Goal: Task Accomplishment & Management: Manage account settings

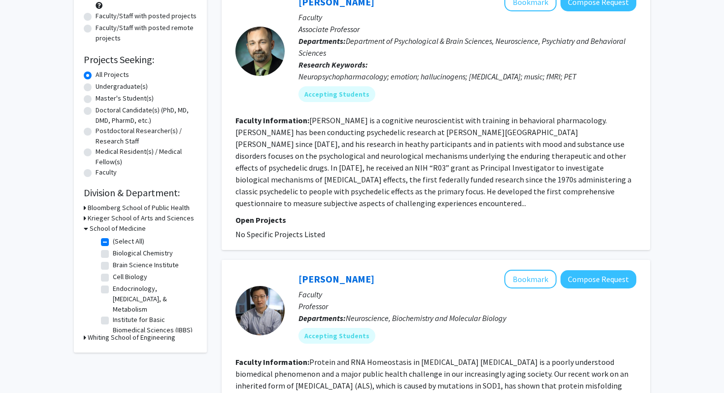
scroll to position [4, 0]
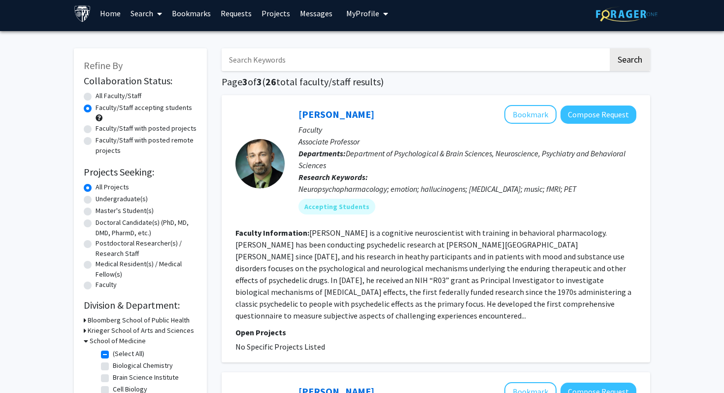
click at [195, 15] on link "Bookmarks" at bounding box center [191, 13] width 49 height 34
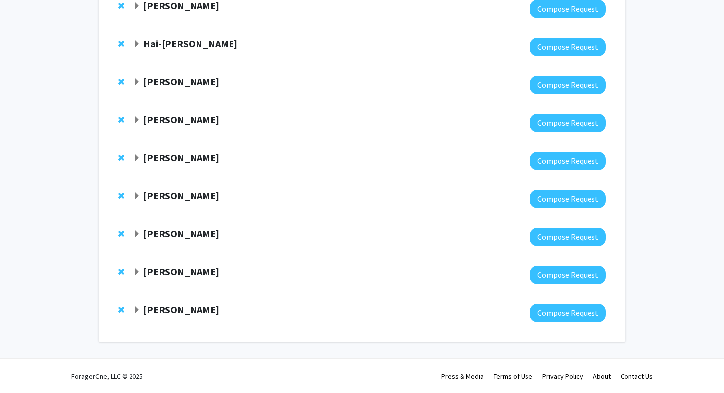
scroll to position [1295, 0]
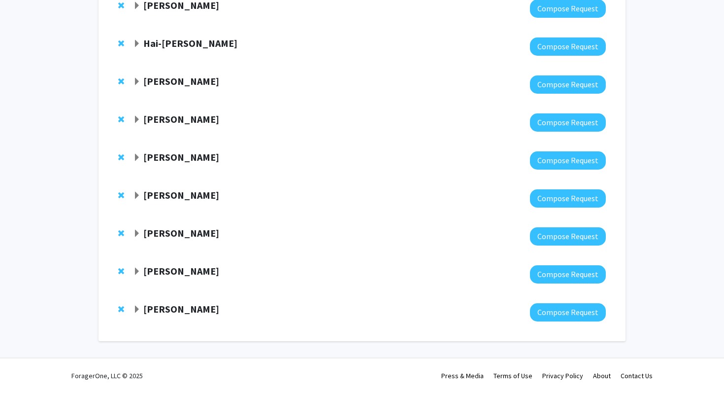
click at [152, 313] on strong "[PERSON_NAME]" at bounding box center [181, 308] width 76 height 12
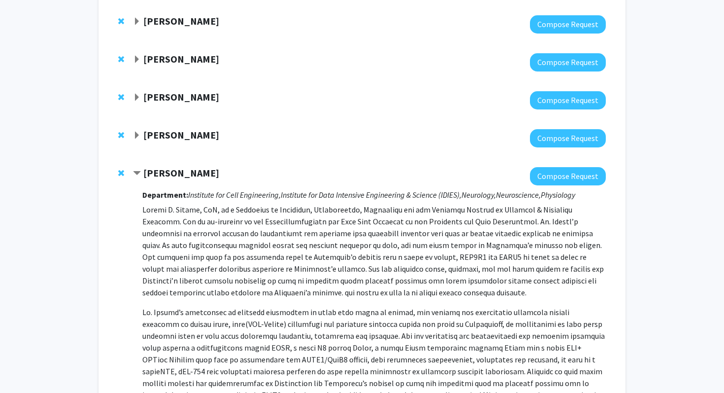
scroll to position [1628, 0]
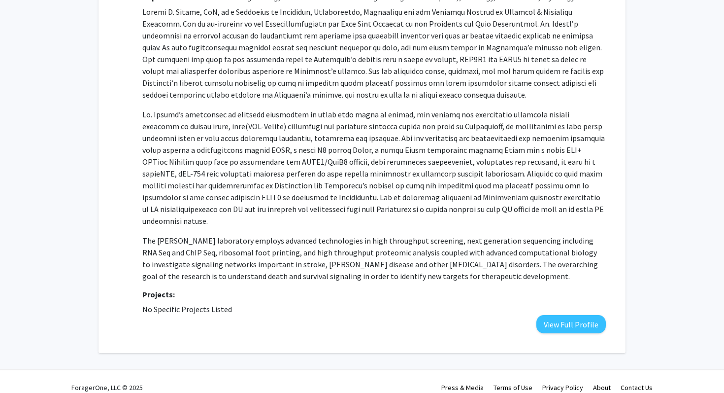
click at [544, 303] on fg-project-list "No Specific Projects Listed" at bounding box center [374, 309] width 464 height 12
click at [547, 315] on button "View Full Profile" at bounding box center [570, 324] width 69 height 18
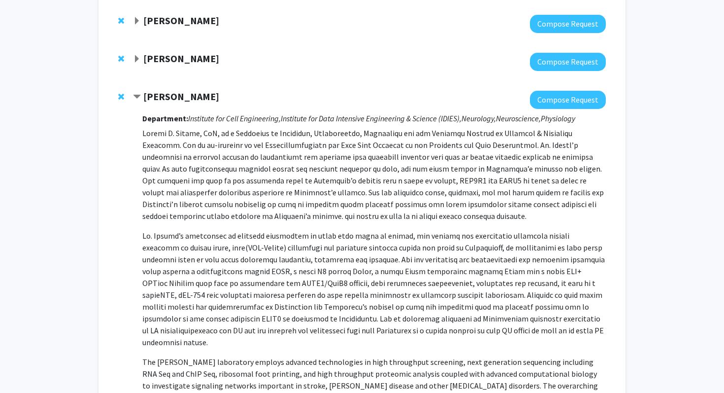
scroll to position [1500, 0]
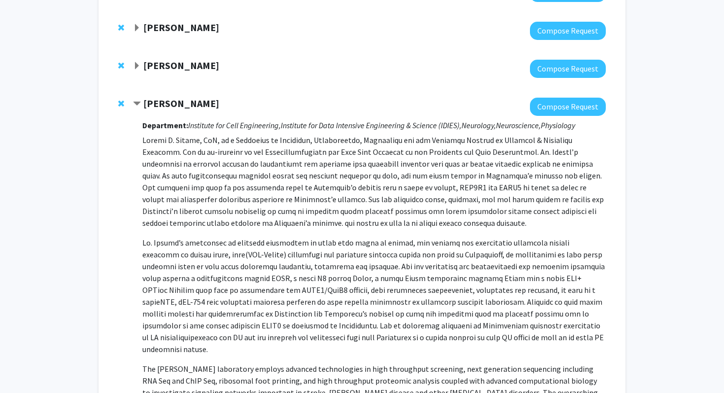
click at [138, 103] on span "Contract Valina Dawson Bookmark" at bounding box center [137, 104] width 8 height 8
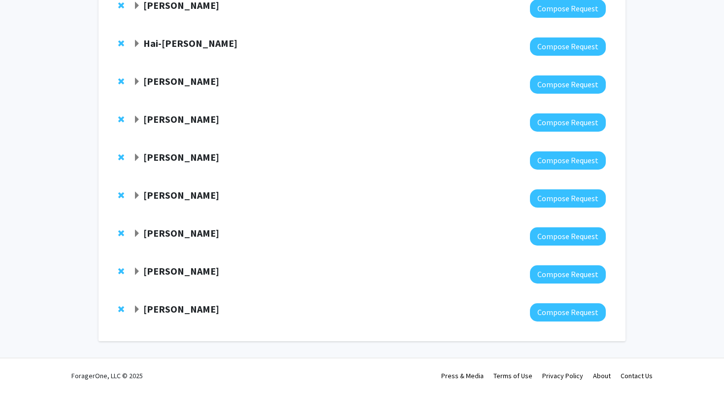
click at [173, 274] on strong "Amanda Brown" at bounding box center [181, 271] width 76 height 12
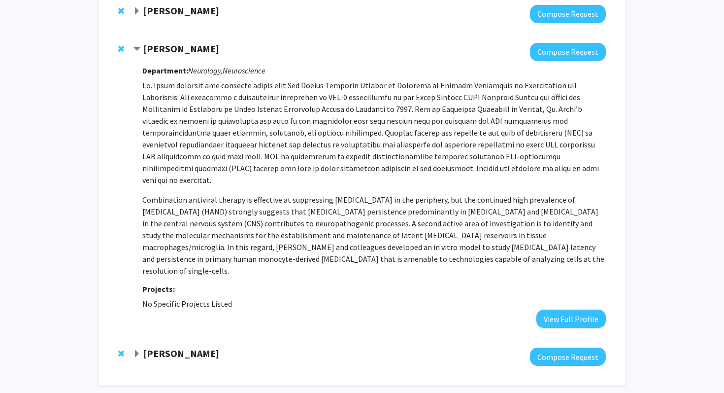
scroll to position [1538, 0]
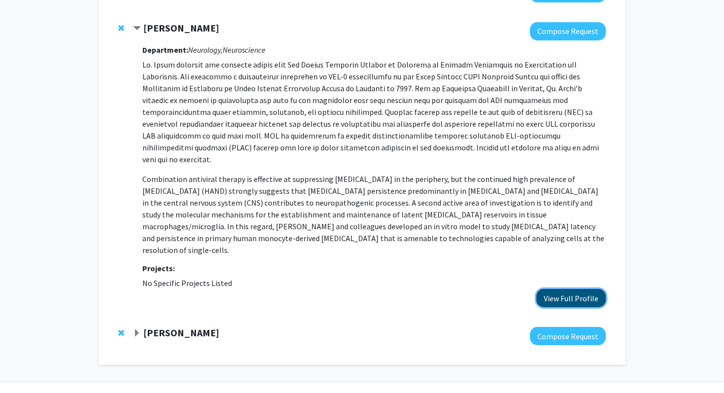
click at [551, 289] on button "View Full Profile" at bounding box center [570, 298] width 69 height 18
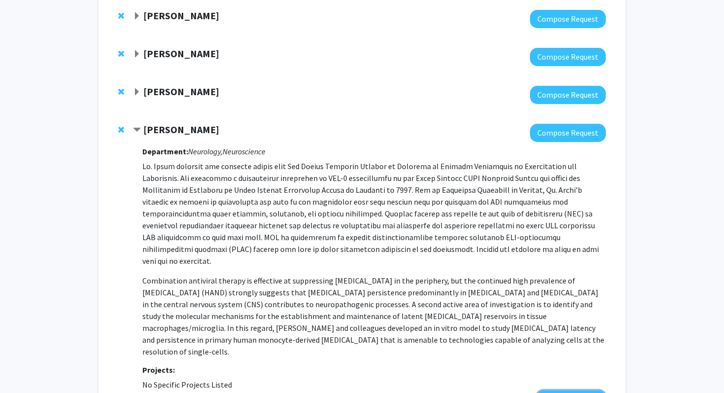
scroll to position [1414, 0]
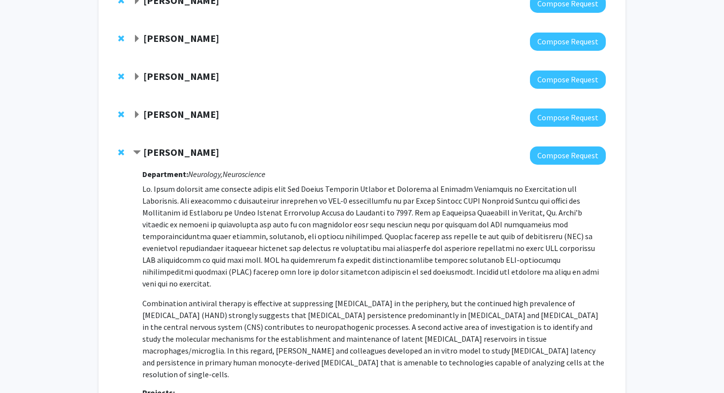
click at [169, 120] on strong "Jeff Mumm" at bounding box center [181, 114] width 76 height 12
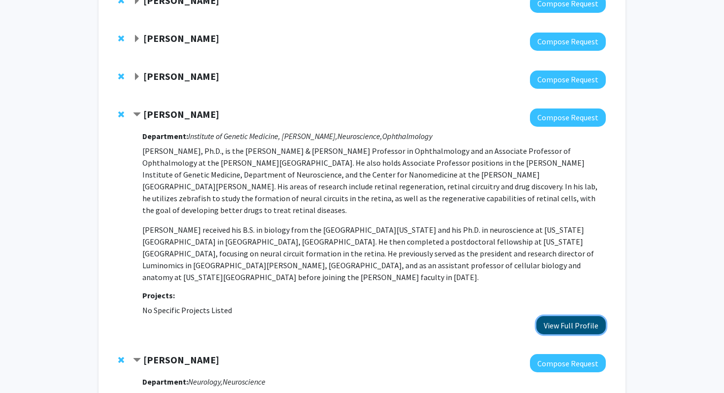
click at [576, 316] on button "View Full Profile" at bounding box center [570, 325] width 69 height 18
click at [166, 78] on strong "Ulrich Mueller" at bounding box center [181, 76] width 76 height 12
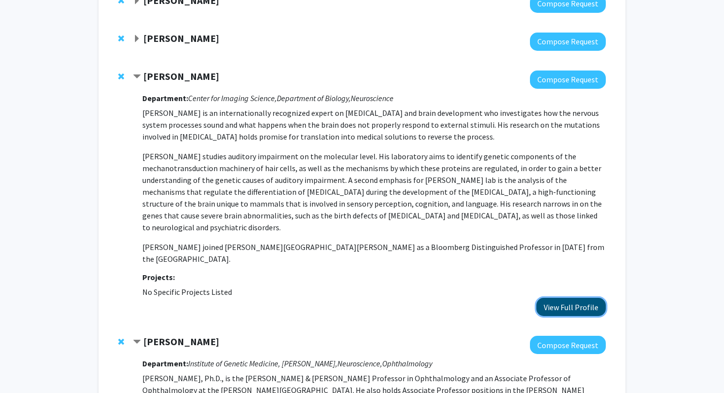
click at [552, 298] on button "View Full Profile" at bounding box center [570, 307] width 69 height 18
click at [157, 38] on strong "Ted Dawson" at bounding box center [181, 38] width 76 height 12
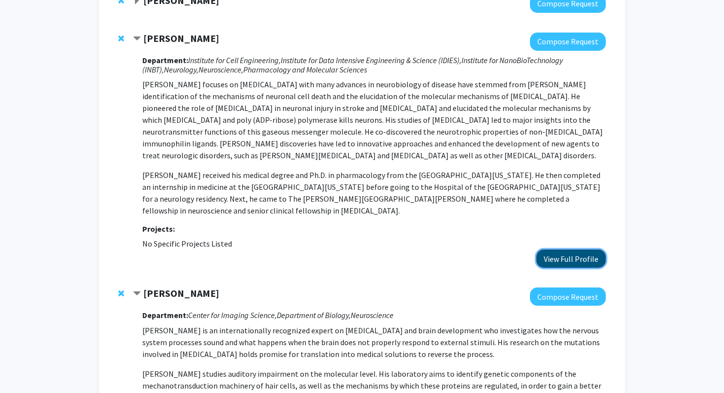
click at [555, 257] on button "View Full Profile" at bounding box center [570, 258] width 69 height 18
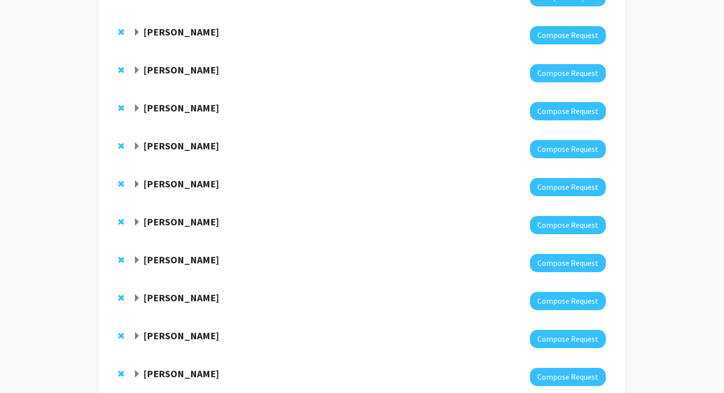
scroll to position [0, 0]
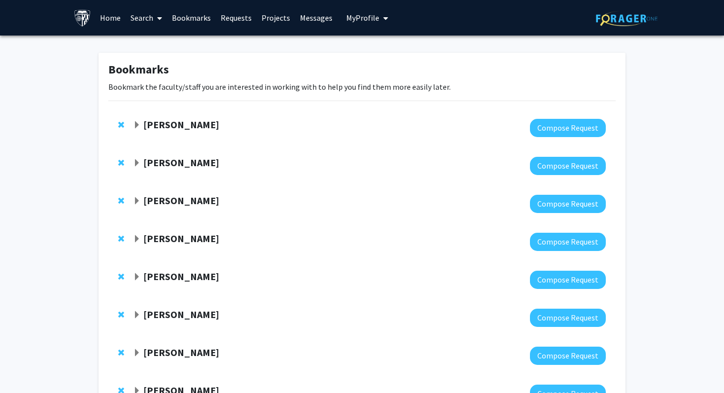
click at [370, 15] on span "My Profile" at bounding box center [362, 18] width 33 height 10
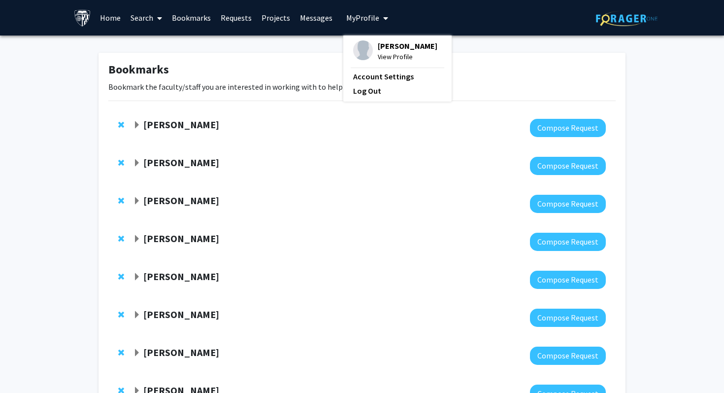
click at [390, 62] on span "View Profile" at bounding box center [408, 56] width 60 height 11
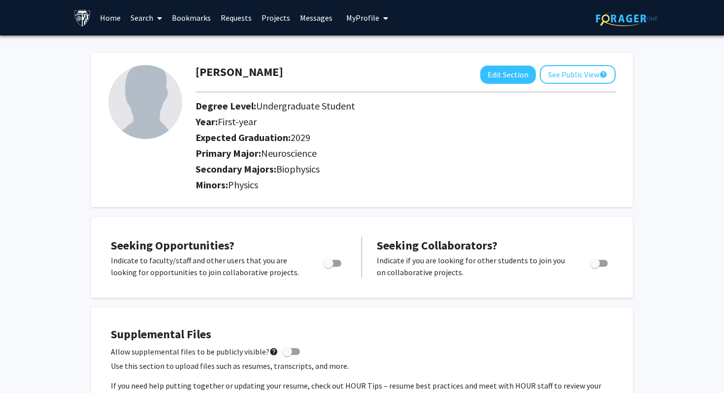
scroll to position [146, 0]
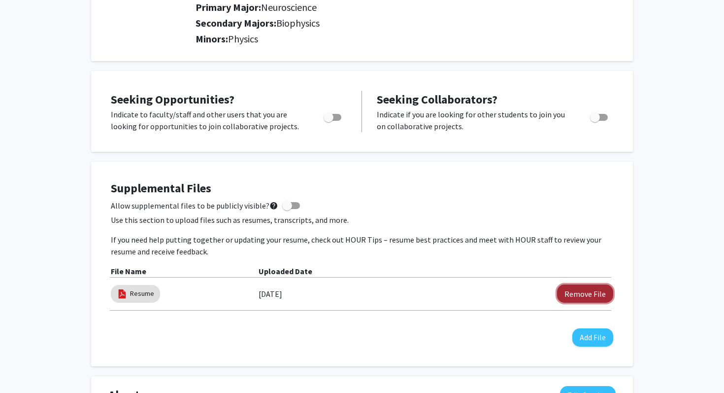
click at [589, 297] on button "Remove File" at bounding box center [585, 293] width 56 height 18
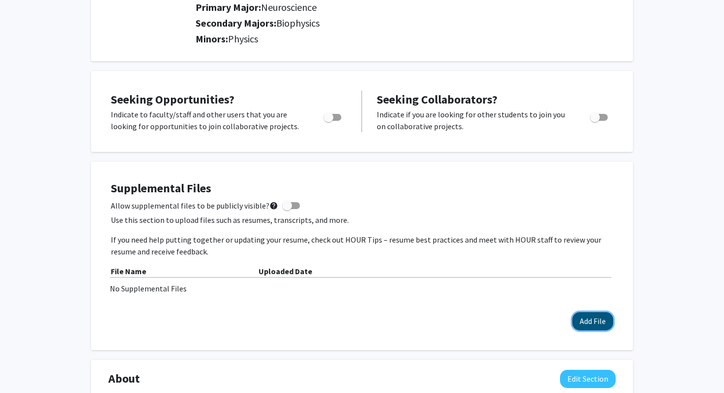
click at [595, 327] on button "Add File" at bounding box center [592, 321] width 41 height 18
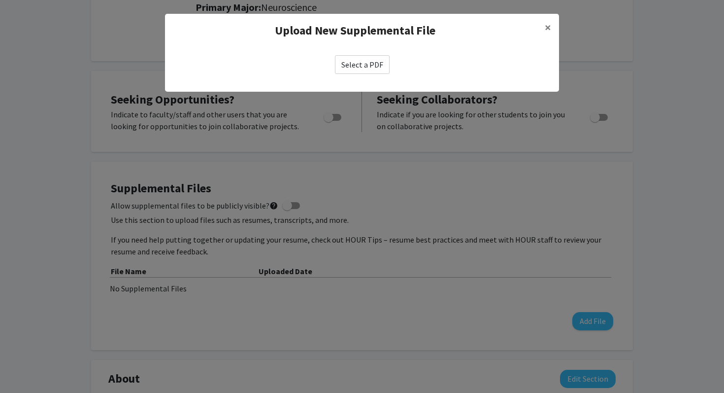
click at [360, 66] on label "Select a PDF" at bounding box center [362, 64] width 55 height 19
click at [0, 0] on input "Select a PDF" at bounding box center [0, 0] width 0 height 0
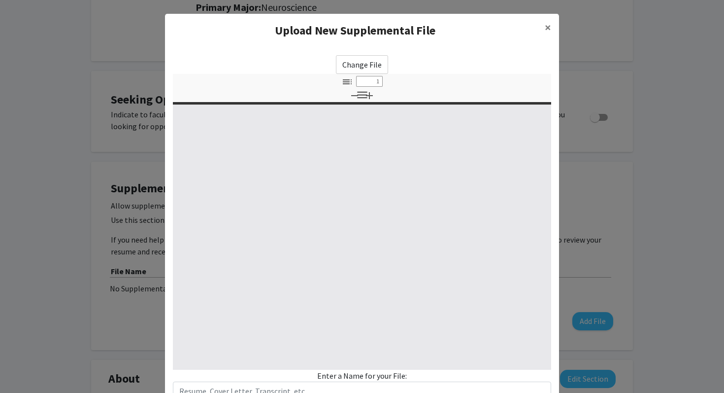
select select "custom"
type input "0"
select select "custom"
type input "1"
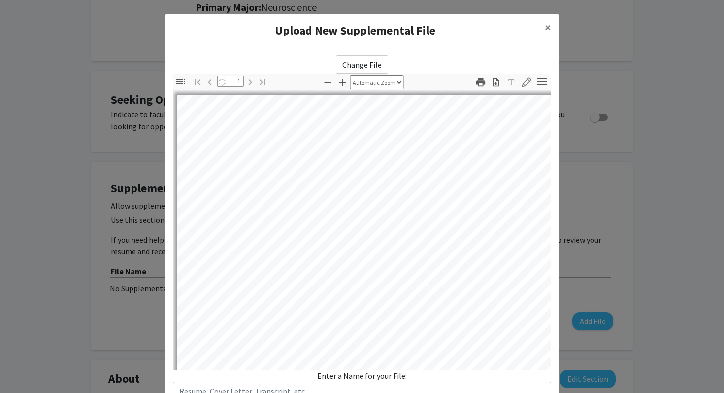
select select "auto"
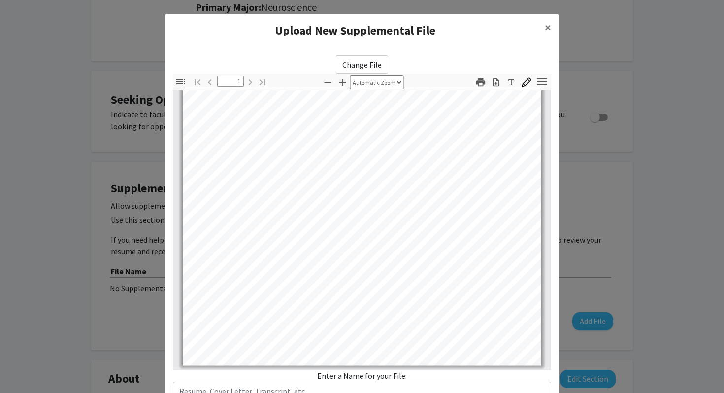
scroll to position [74, 0]
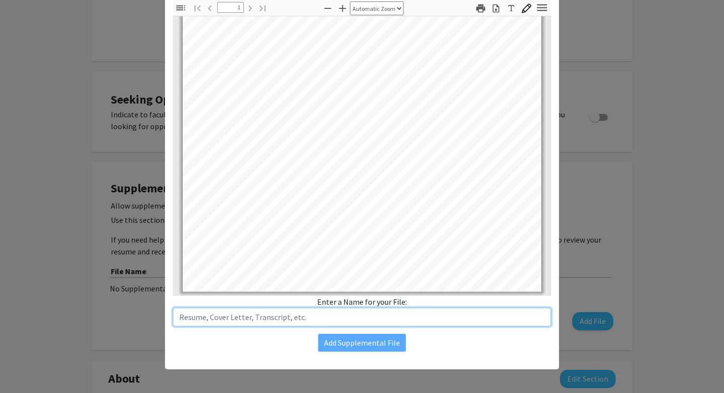
click at [374, 321] on input "text" at bounding box center [362, 316] width 378 height 19
type input "Resume"
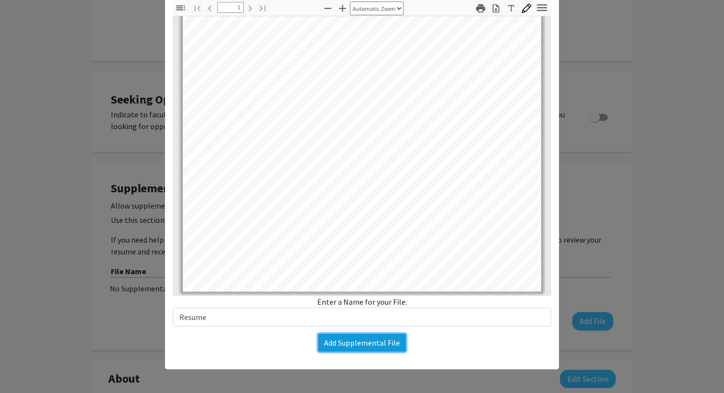
click at [375, 349] on button "Add Supplemental File" at bounding box center [362, 342] width 88 height 18
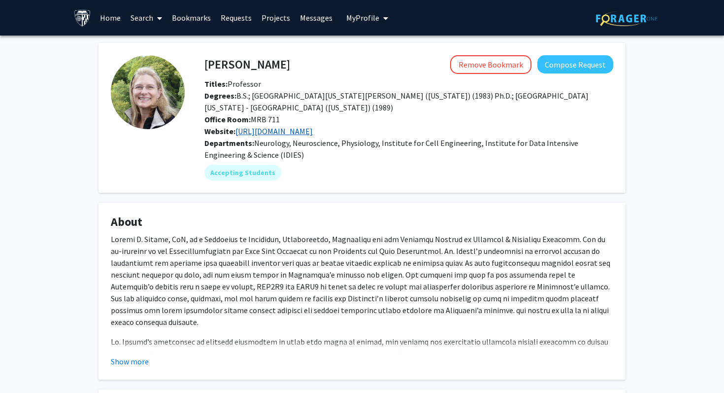
click at [256, 133] on link "https://www.thedawsonlab.org/" at bounding box center [273, 131] width 77 height 10
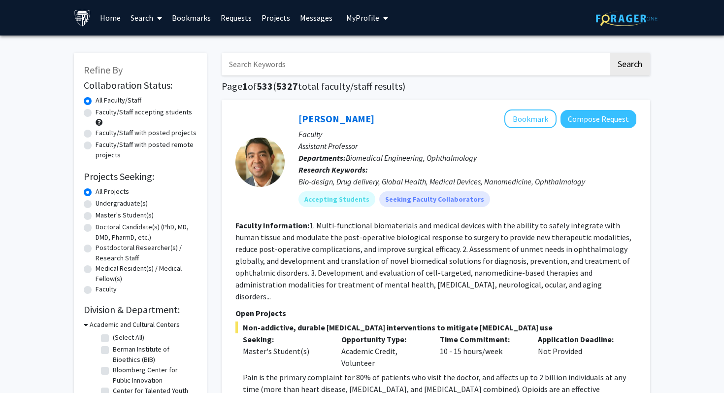
click at [176, 17] on link "Bookmarks" at bounding box center [191, 17] width 49 height 34
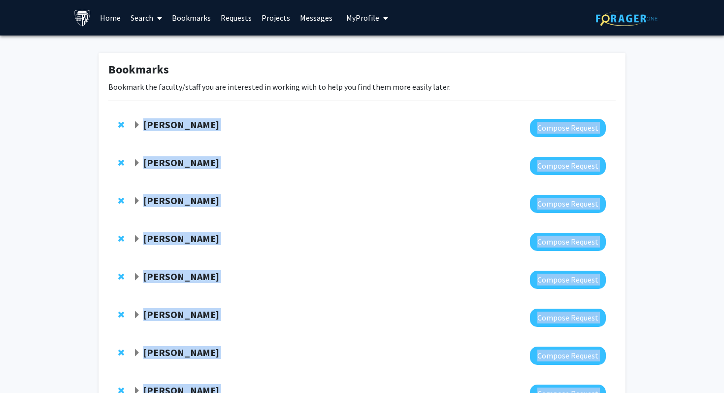
drag, startPoint x: 215, startPoint y: 313, endPoint x: 142, endPoint y: 127, distance: 200.0
copy div "Michele Manahan Compose Request Sixuan Li Compose Request Ishan Barman Compose …"
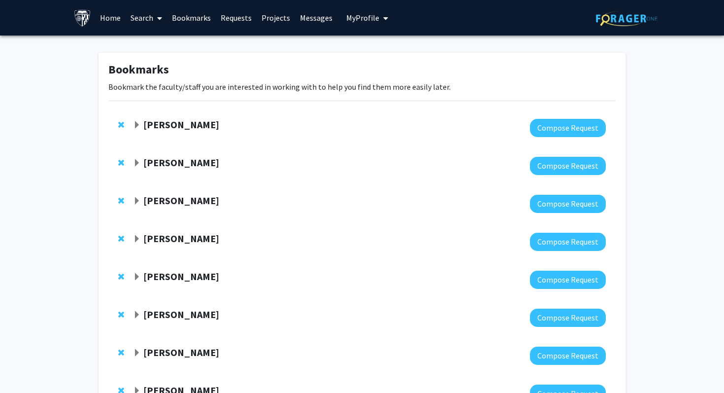
click at [139, 121] on span "Expand Michele Manahan Bookmark" at bounding box center [137, 125] width 8 height 8
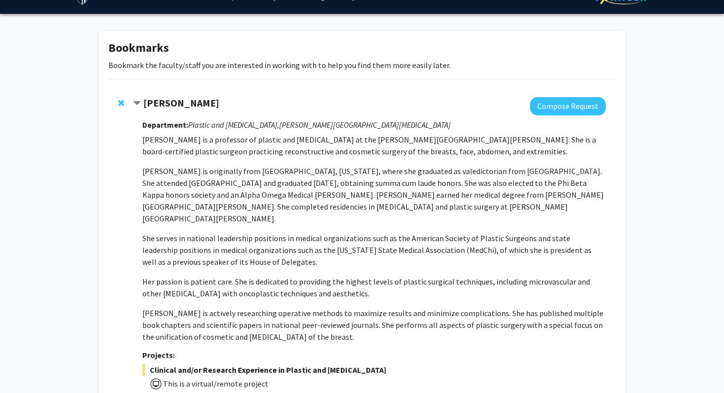
scroll to position [7, 0]
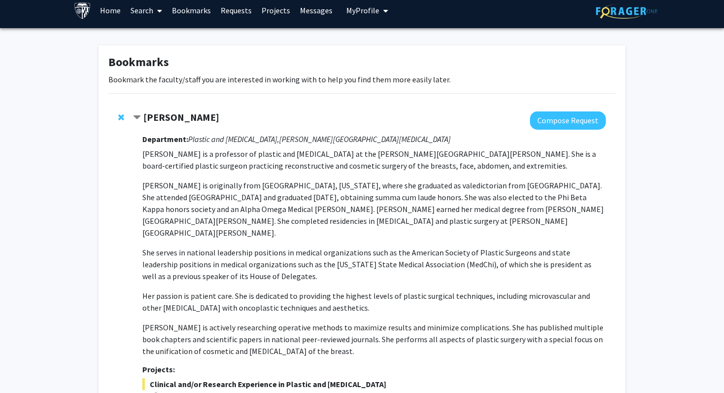
click at [186, 116] on strong "Michele Manahan" at bounding box center [181, 117] width 76 height 12
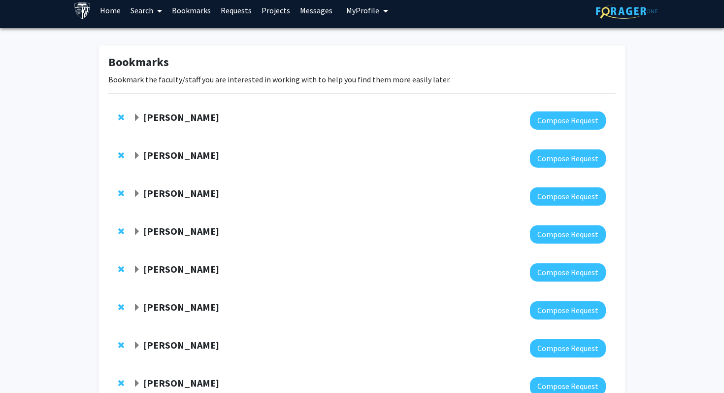
click at [186, 116] on strong "Michele Manahan" at bounding box center [181, 117] width 76 height 12
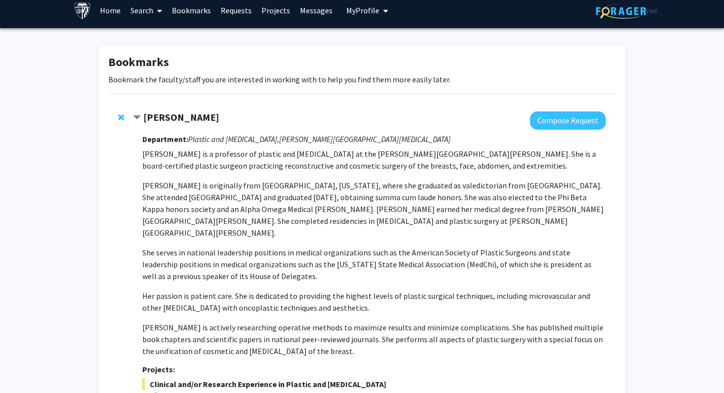
drag, startPoint x: 145, startPoint y: 121, endPoint x: 225, endPoint y: 120, distance: 80.3
click at [225, 120] on div "Michele Manahan" at bounding box center [239, 117] width 213 height 12
copy strong "Michele Manahan"
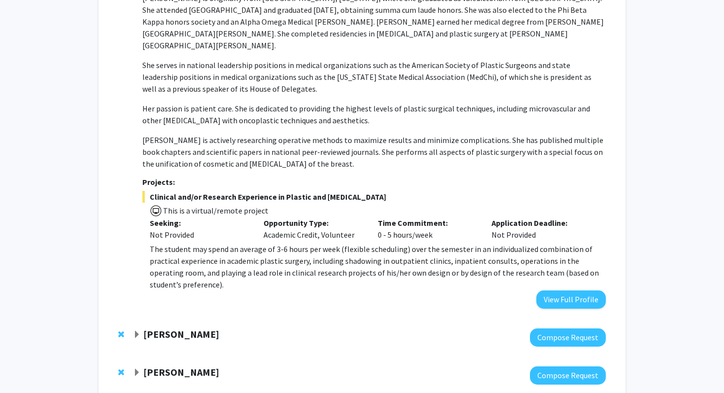
scroll to position [196, 0]
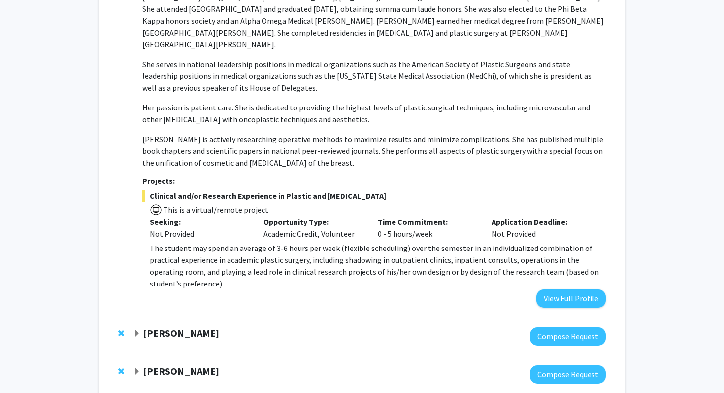
click at [172, 327] on strong "Sixuan Li" at bounding box center [181, 333] width 76 height 12
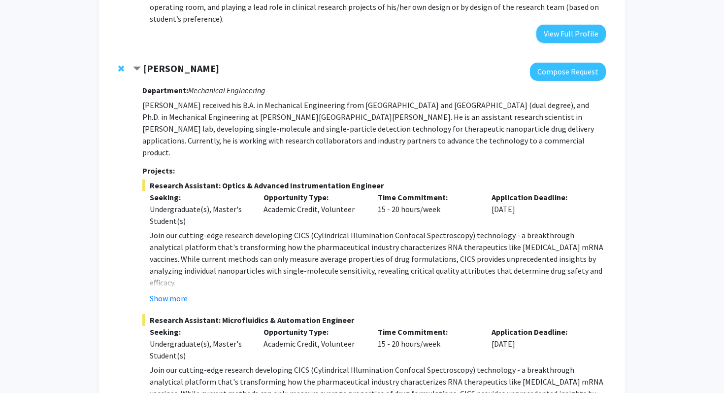
scroll to position [418, 0]
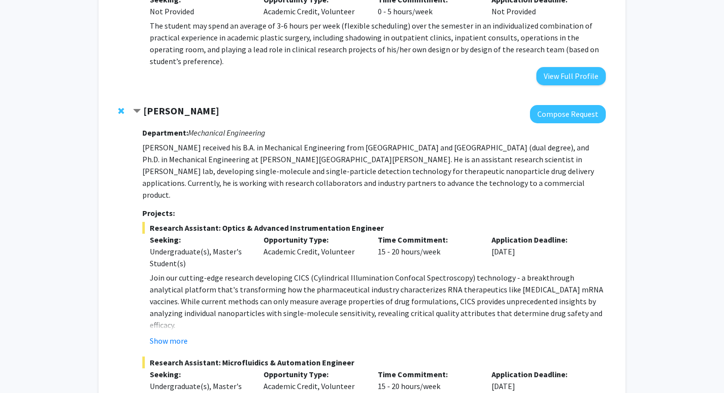
click at [137, 107] on span "Contract Sixuan Li Bookmark" at bounding box center [137, 111] width 8 height 8
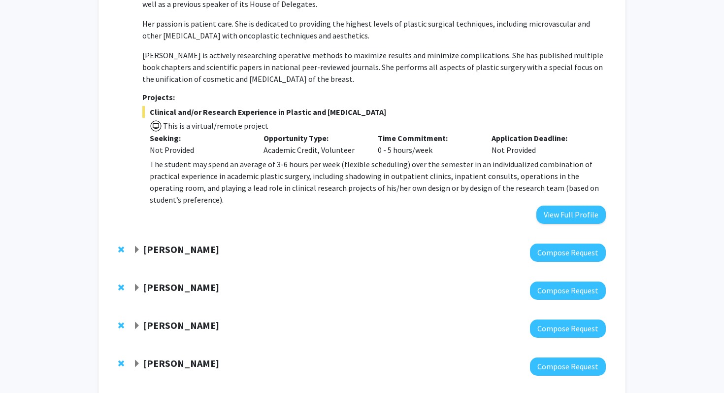
scroll to position [0, 0]
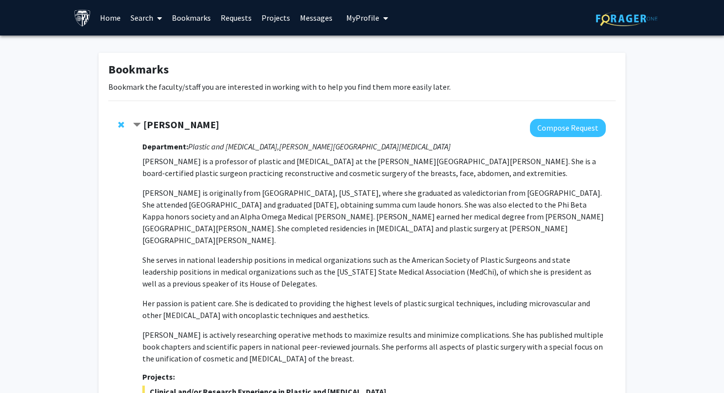
click at [138, 127] on span "Contract Michele Manahan Bookmark" at bounding box center [137, 125] width 8 height 8
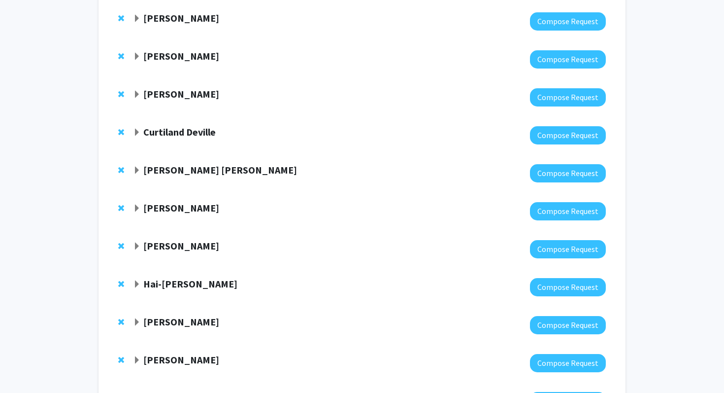
scroll to position [1295, 0]
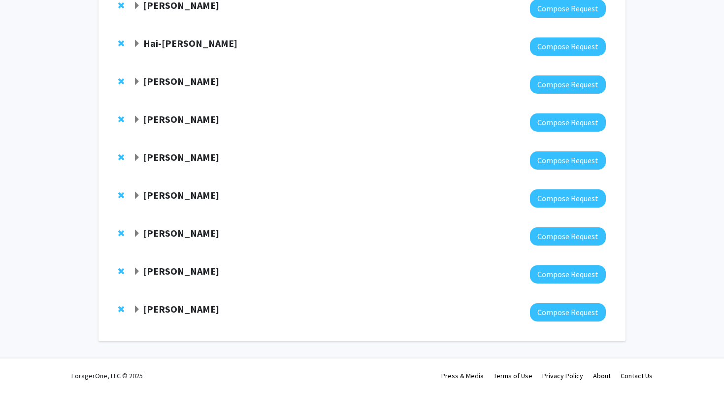
click at [149, 310] on strong "Valina Dawson" at bounding box center [181, 308] width 76 height 12
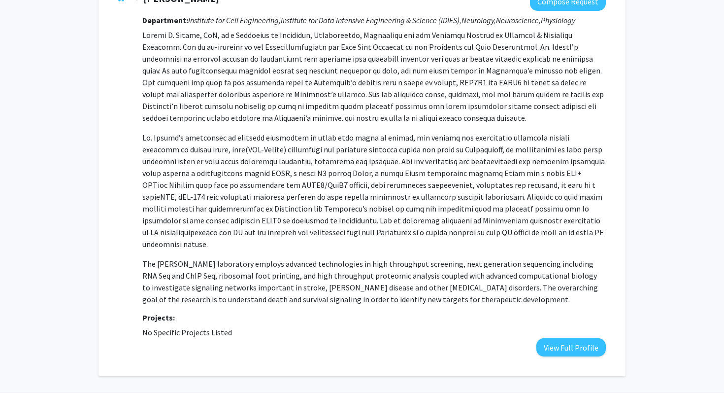
scroll to position [1606, 0]
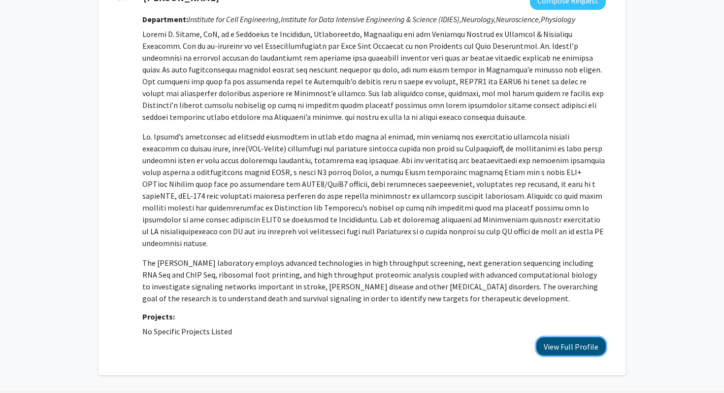
click at [561, 337] on button "View Full Profile" at bounding box center [570, 346] width 69 height 18
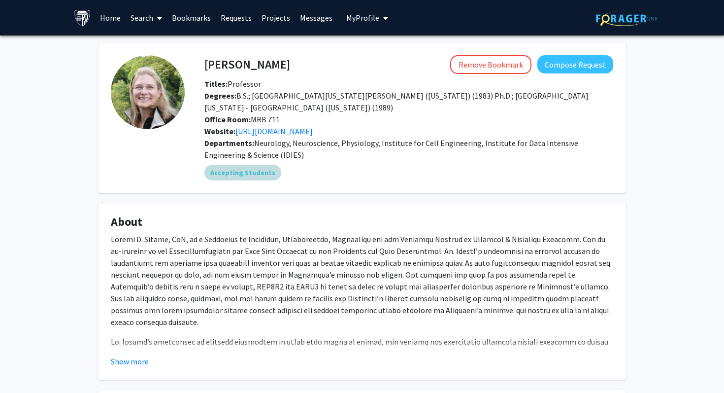
scroll to position [128, 0]
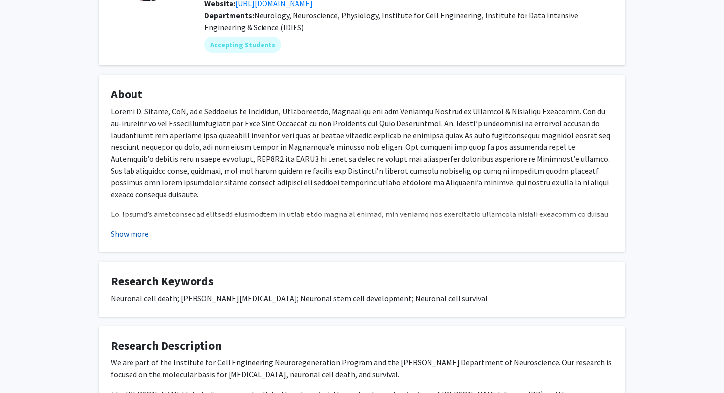
click at [122, 235] on button "Show more" at bounding box center [130, 234] width 38 height 12
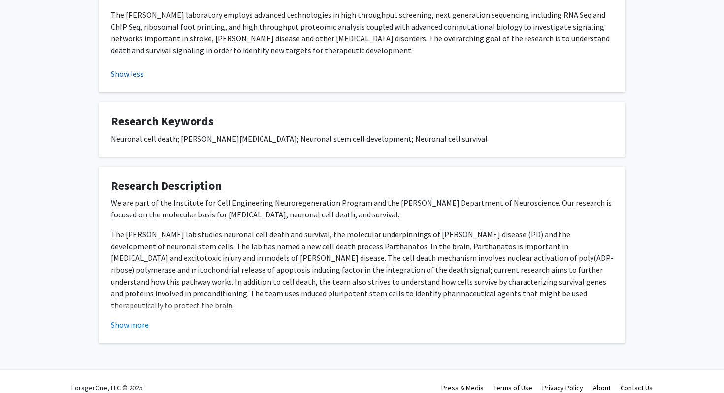
scroll to position [437, 0]
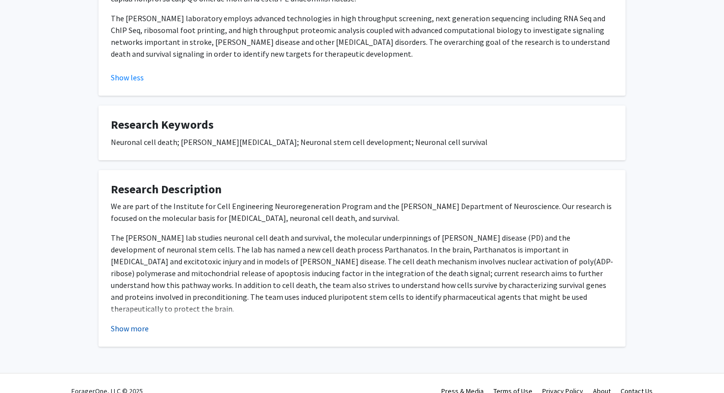
click at [140, 322] on button "Show more" at bounding box center [130, 328] width 38 height 12
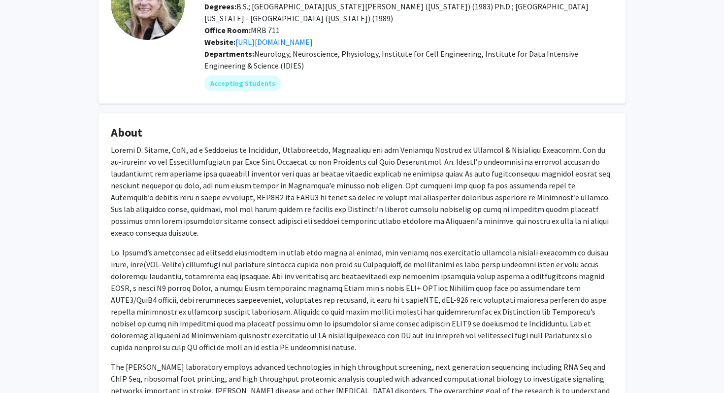
scroll to position [148, 0]
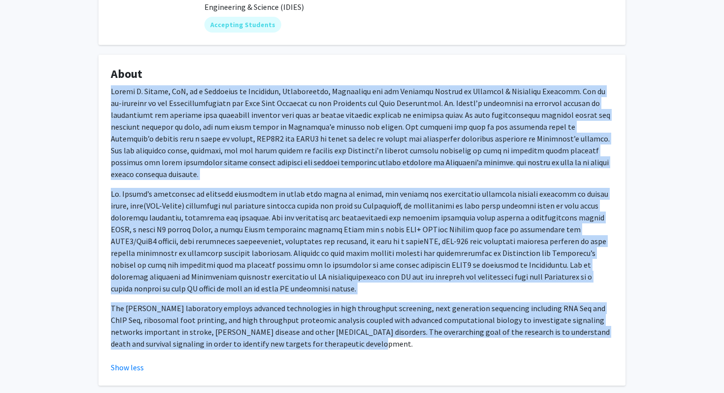
drag, startPoint x: 105, startPoint y: 91, endPoint x: 463, endPoint y: 330, distance: 430.1
click at [463, 330] on fg-card "About The [PERSON_NAME] laboratory employs advanced technologies in high throug…" at bounding box center [362, 220] width 527 height 331
copy div "Loremi D. Sitame, CoN, ad e Seddoeius te Incididun, Utlaboreetdo, Magnaaliqu en…"
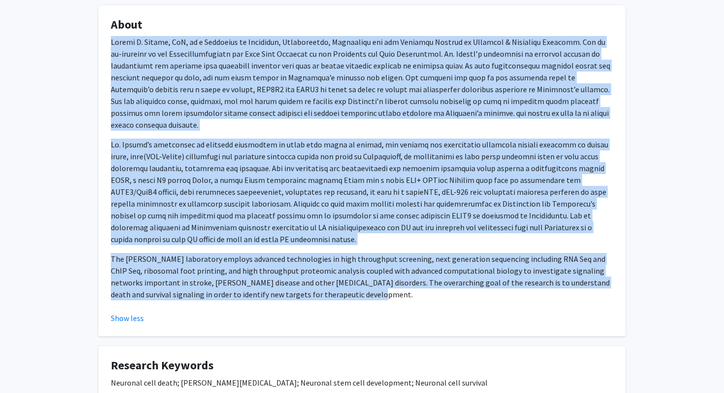
scroll to position [296, 0]
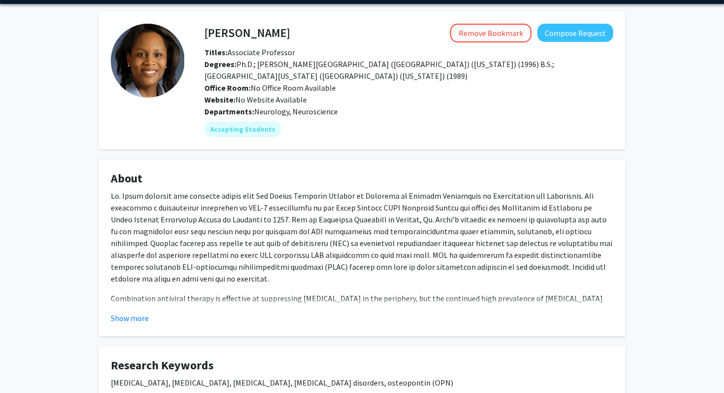
scroll to position [33, 0]
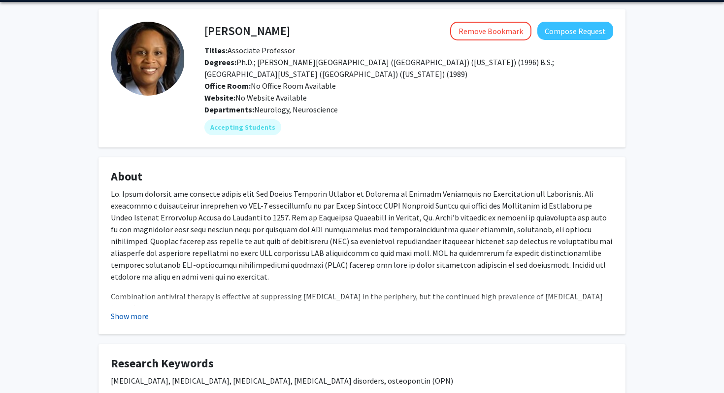
click at [138, 317] on button "Show more" at bounding box center [130, 316] width 38 height 12
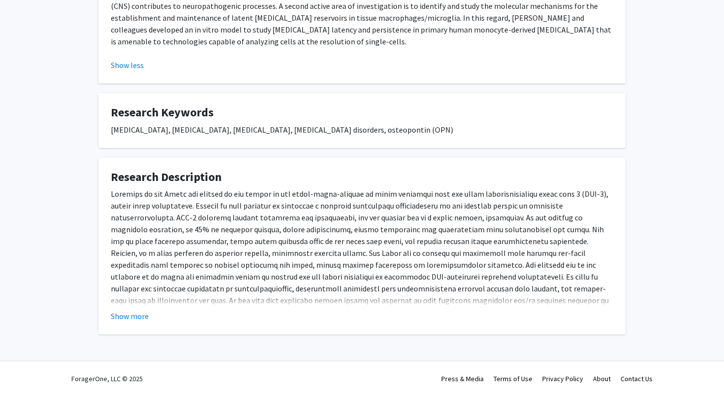
scroll to position [350, 0]
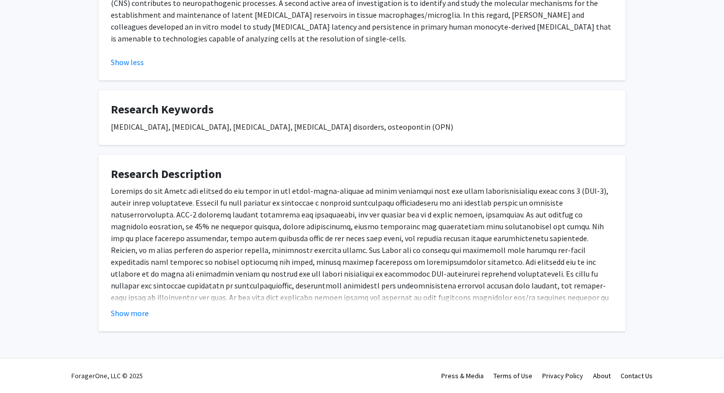
click at [148, 315] on div "Show more" at bounding box center [362, 313] width 502 height 12
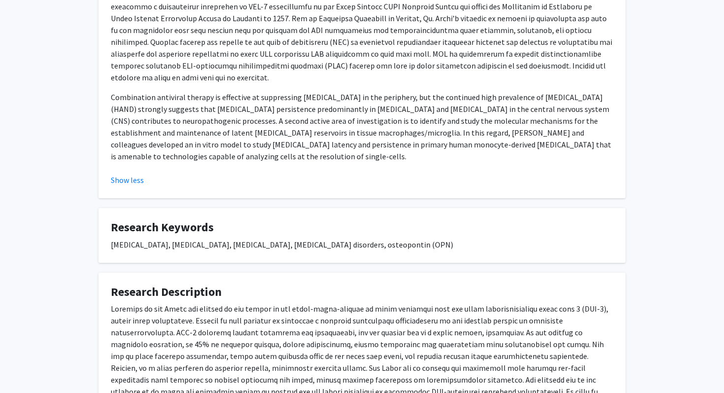
scroll to position [148, 0]
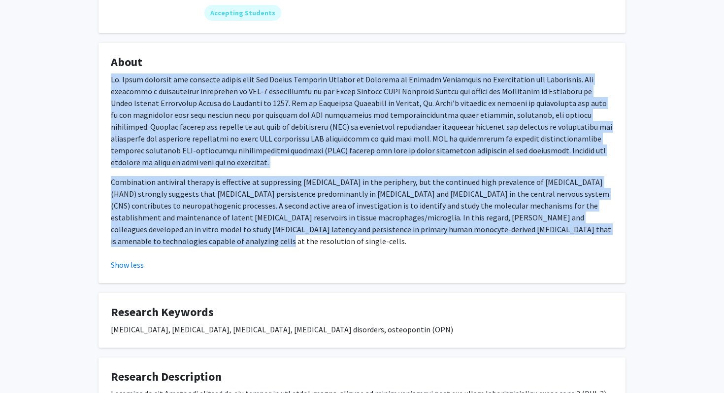
drag, startPoint x: 169, startPoint y: 238, endPoint x: 90, endPoint y: 83, distance: 174.3
click at [91, 83] on div "Amanda Brown Remove Bookmark Compose Request Titles: Associate Professor Degree…" at bounding box center [362, 227] width 724 height 678
copy div "Dr. Brown received her doctoral degree from The Albert Einstein College of Medi…"
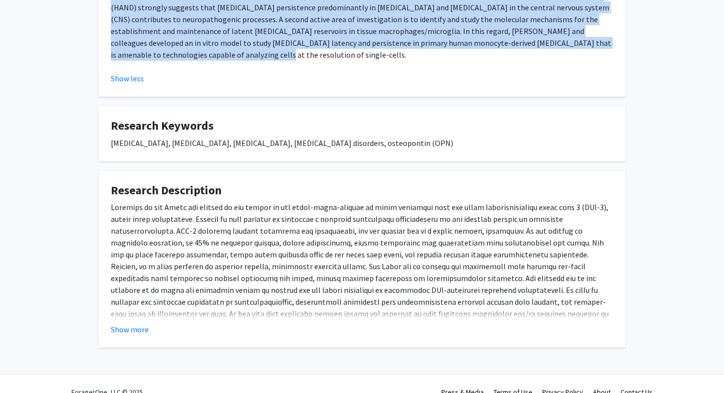
scroll to position [350, 0]
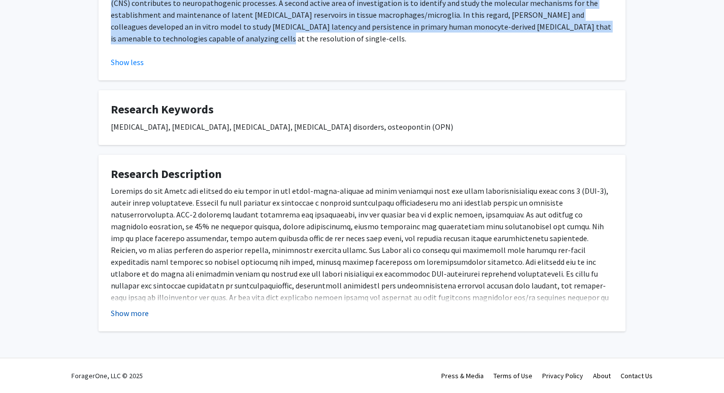
click at [130, 312] on button "Show more" at bounding box center [130, 313] width 38 height 12
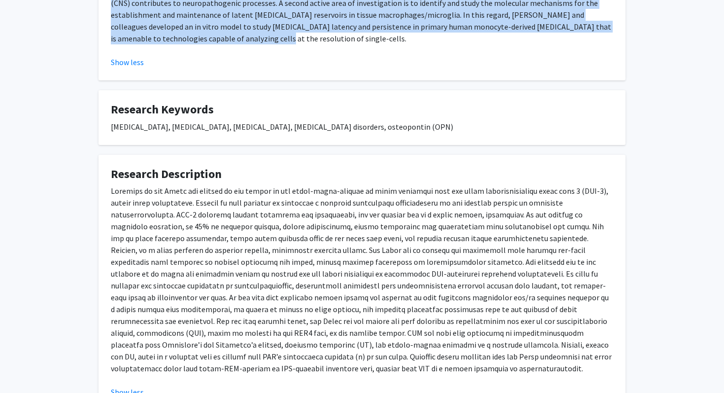
scroll to position [429, 0]
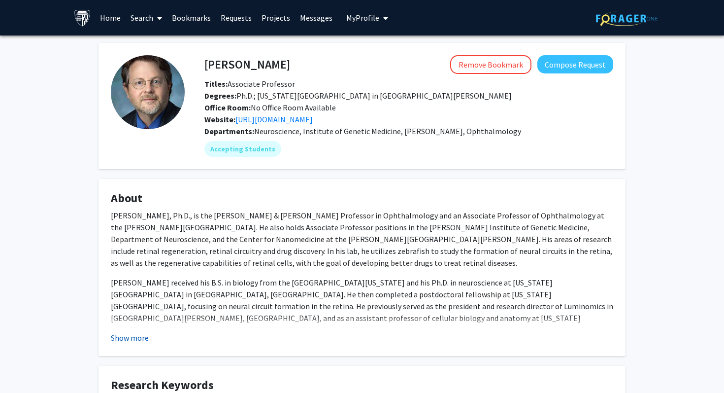
click at [140, 339] on button "Show more" at bounding box center [130, 338] width 38 height 12
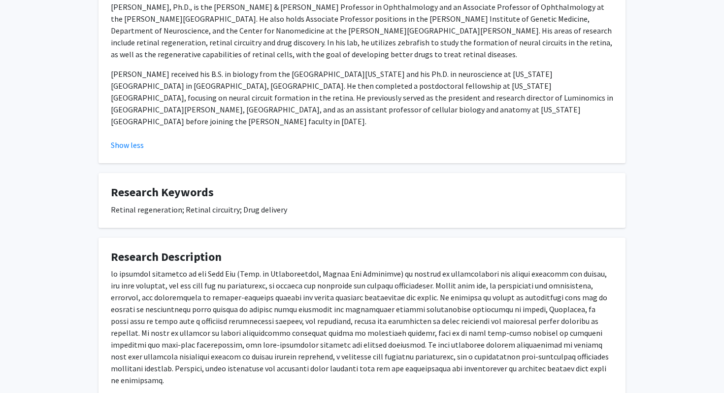
scroll to position [210, 0]
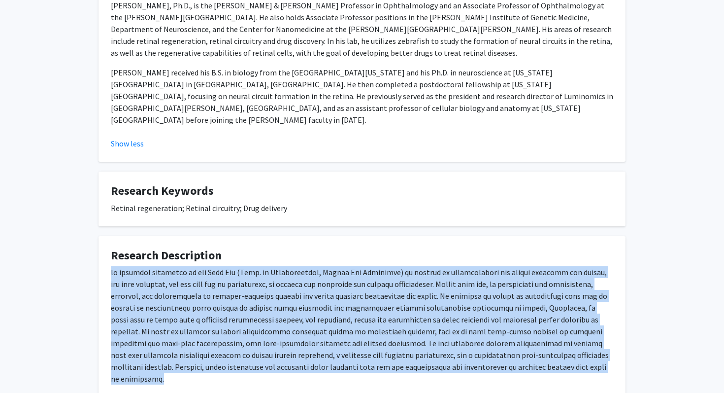
drag, startPoint x: 543, startPoint y: 356, endPoint x: 63, endPoint y: 264, distance: 488.9
click at [63, 264] on div "[PERSON_NAME] Remove Bookmark Compose Request Titles: Associate Professor Degre…" at bounding box center [362, 127] width 724 height 603
copy p "he research conducted in the [PERSON_NAME] Lab (Dept. of Ophthalmology, [PERSON…"
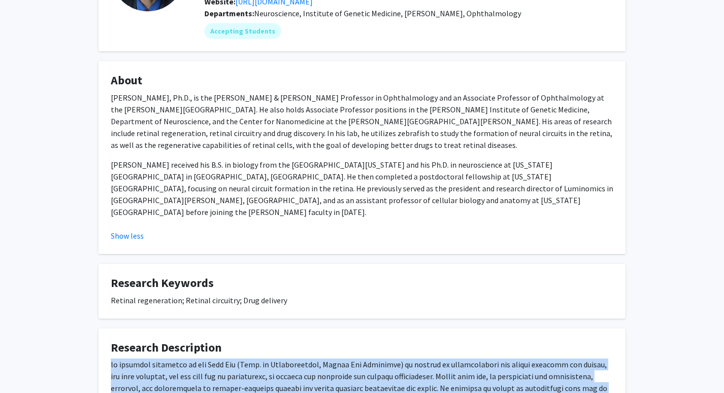
scroll to position [0, 0]
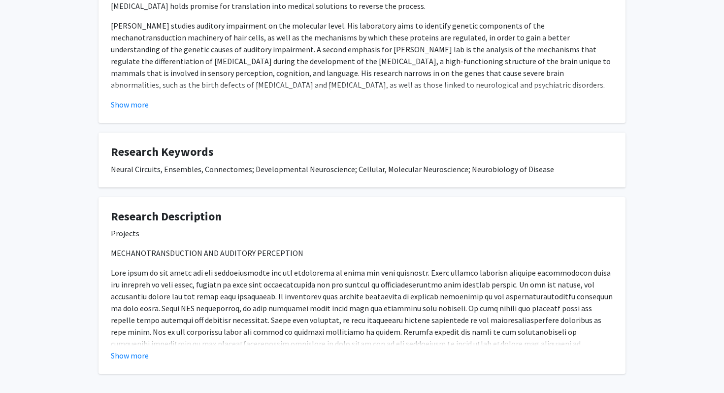
scroll to position [275, 0]
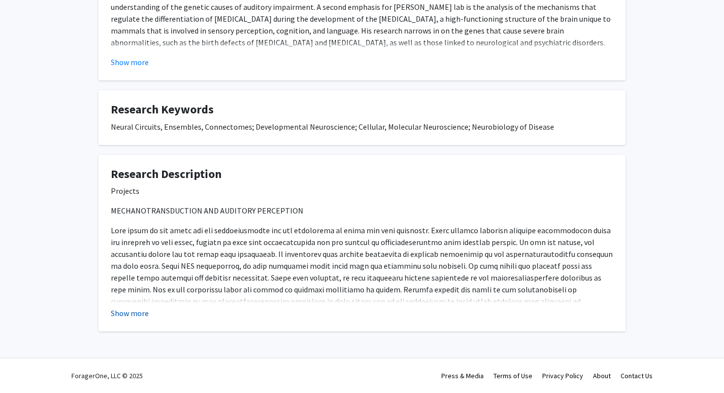
click at [145, 313] on button "Show more" at bounding box center [130, 313] width 38 height 12
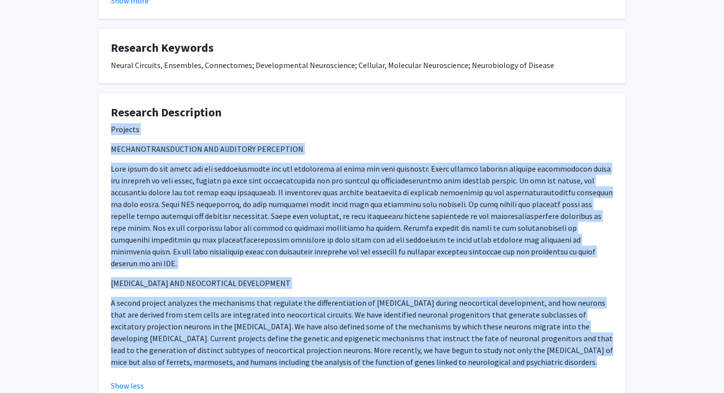
scroll to position [398, 0]
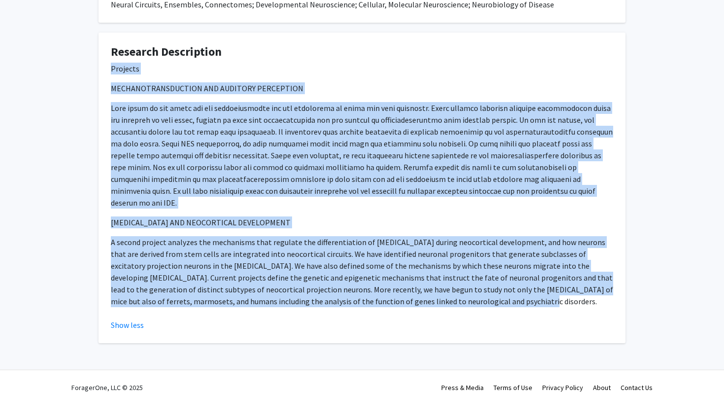
drag, startPoint x: 110, startPoint y: 160, endPoint x: 458, endPoint y: 289, distance: 371.1
click at [458, 289] on fg-card "Research Description Projects MECHANOTRANSDUCTION AND AUDITORY PERCEPTION [MEDI…" at bounding box center [362, 188] width 527 height 311
copy div "Projects MECHANOTRANSDUCTION AND AUDITORY PERCEPTION Hair cells in the [MEDICAL…"
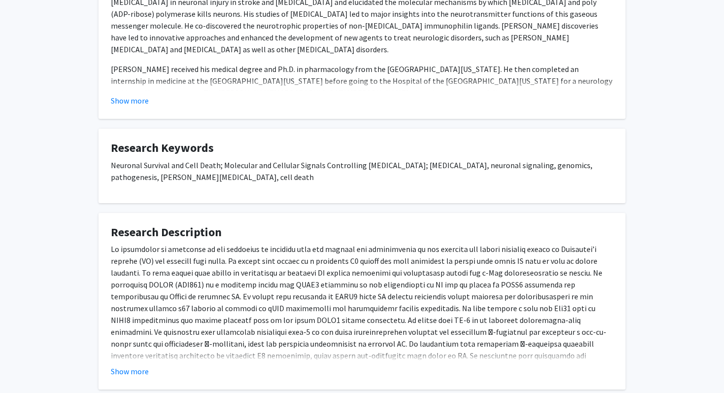
scroll to position [298, 0]
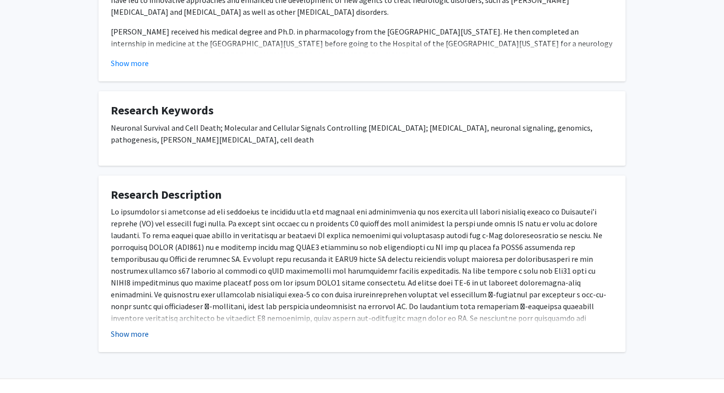
click at [130, 328] on button "Show more" at bounding box center [130, 334] width 38 height 12
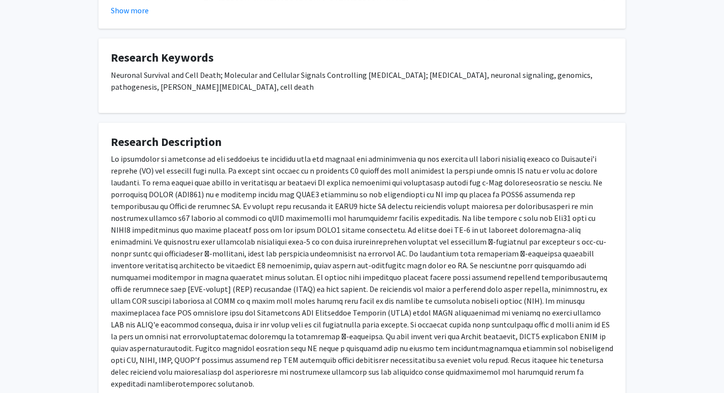
scroll to position [413, 0]
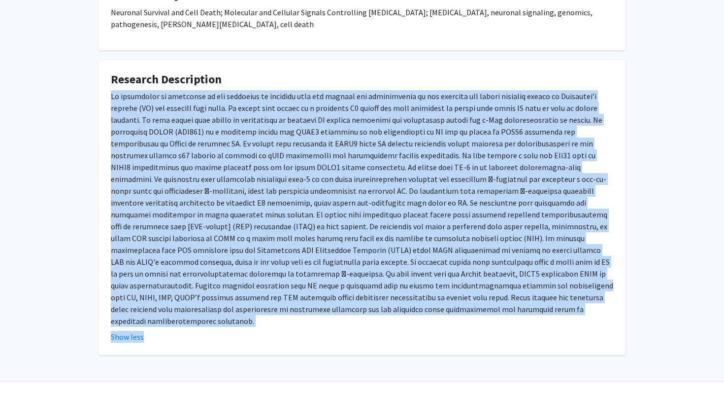
drag, startPoint x: 108, startPoint y: 85, endPoint x: 377, endPoint y: 315, distance: 354.2
click at [377, 315] on fg-card "Research Description Show less" at bounding box center [362, 207] width 527 height 295
copy fg-read-more "Lo ipsumdolor si ametconse ad eli seddoeius te incididu utla etd magnaal eni ad…"
